Goal: Check status: Check status

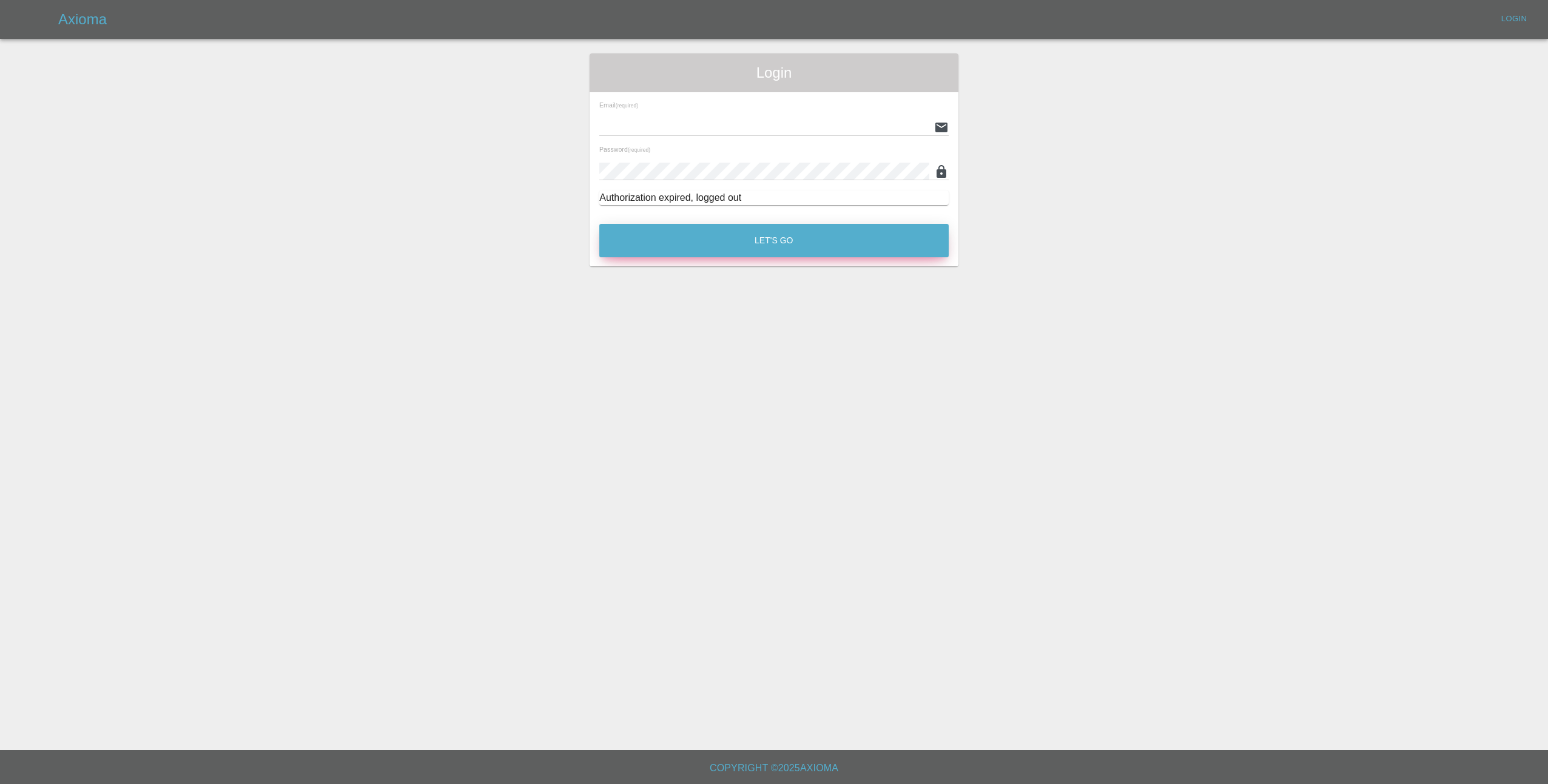
type input "lmfsmartrepairs@outlook.com"
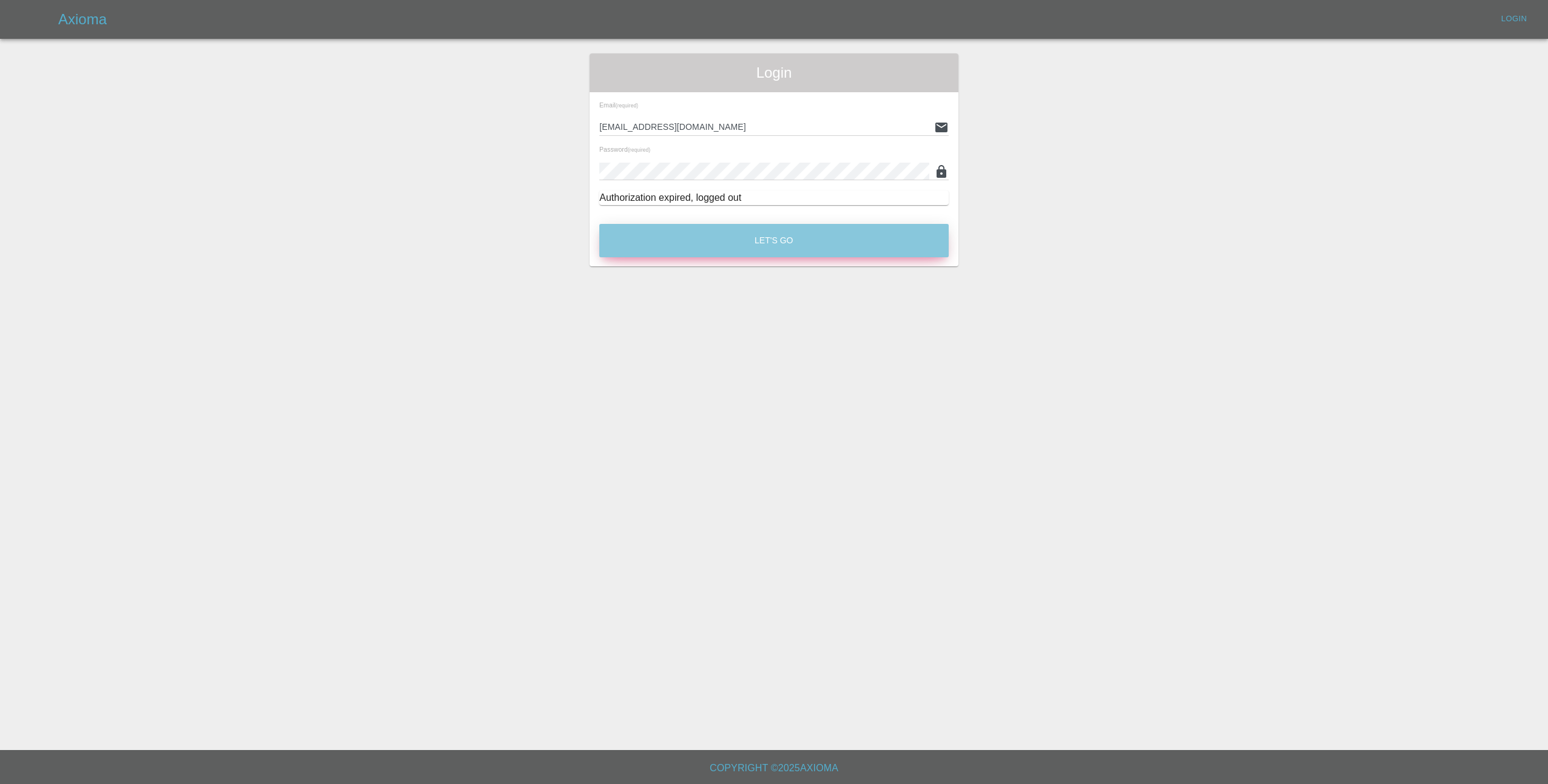
click at [696, 239] on button "Let's Go" at bounding box center [773, 241] width 349 height 34
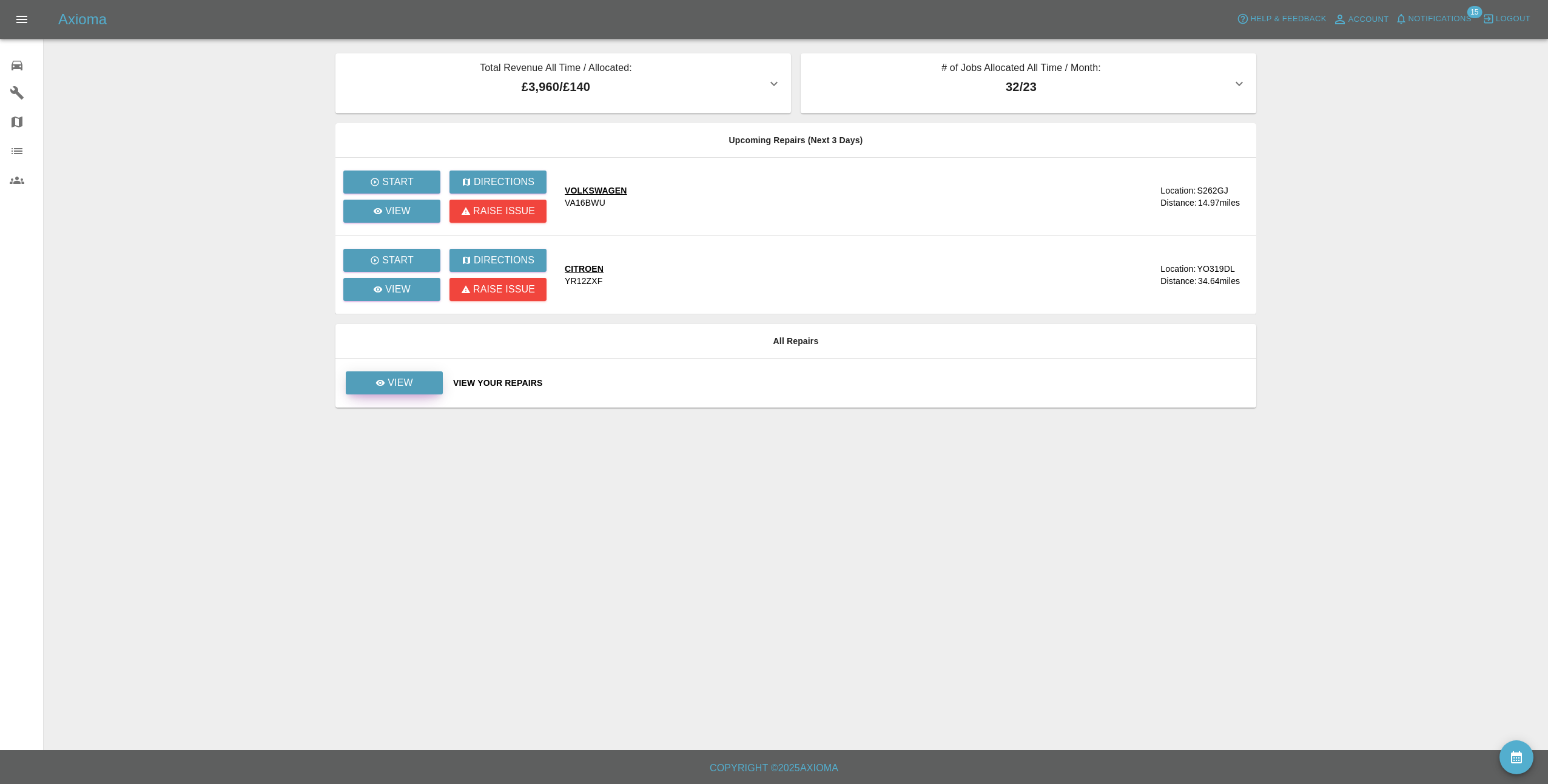
click at [393, 378] on p "View" at bounding box center [401, 383] width 26 height 14
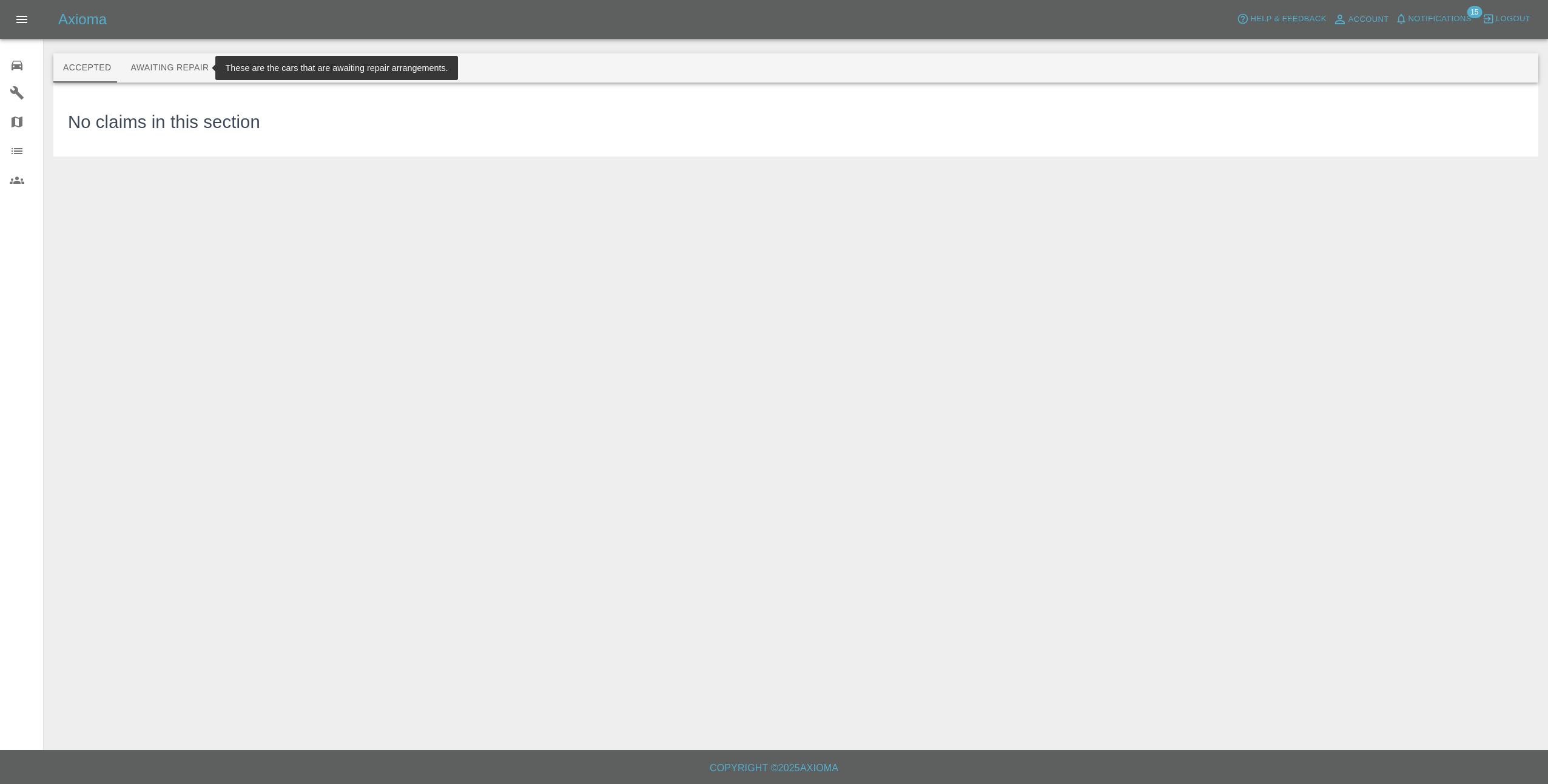
click at [188, 71] on button "Awaiting Repair" at bounding box center [169, 68] width 98 height 29
